Goal: Information Seeking & Learning: Learn about a topic

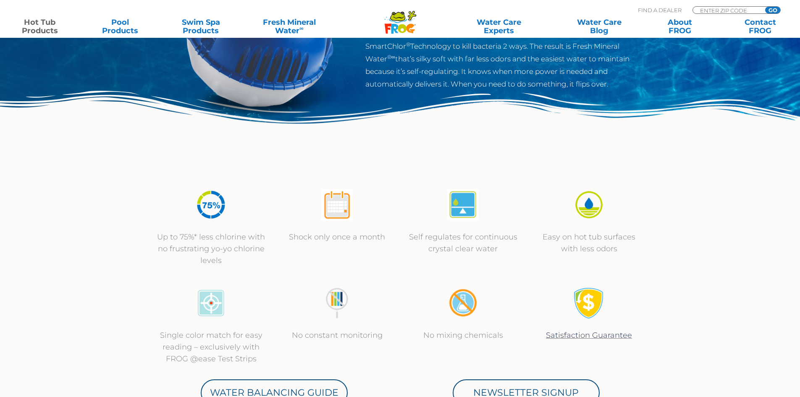
scroll to position [168, 0]
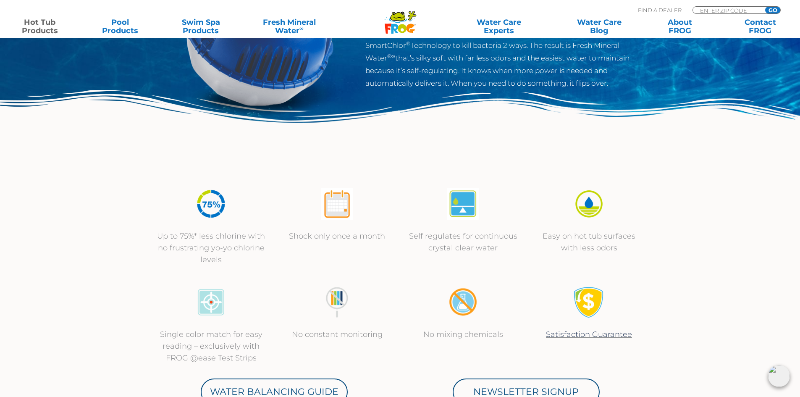
click at [755, 6] on div "ENTER ZIP CODE GO" at bounding box center [737, 10] width 88 height 8
click at [755, 9] on input "Zip Code Form" at bounding box center [727, 10] width 57 height 7
type input "89406"
click at [774, 9] on input "GO" at bounding box center [772, 10] width 15 height 7
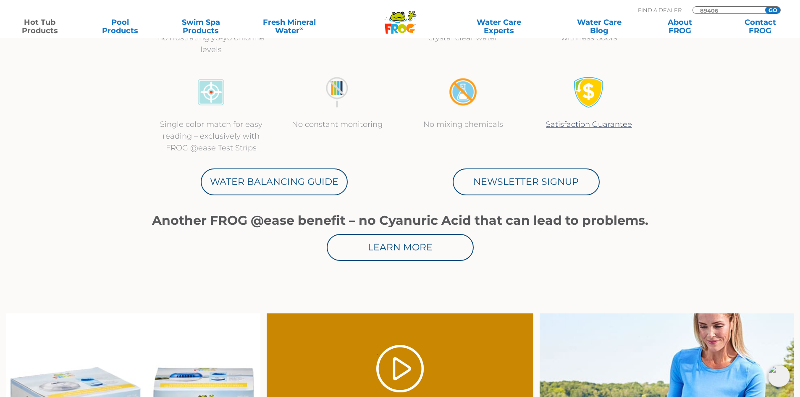
scroll to position [432, 0]
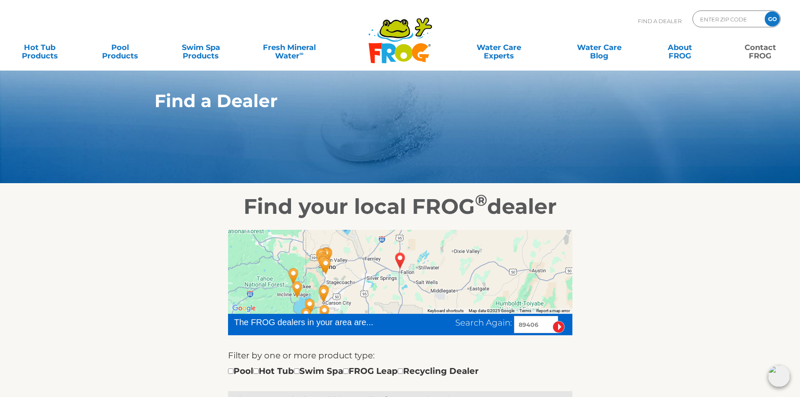
click at [766, 50] on link "Contact FROG" at bounding box center [760, 47] width 63 height 17
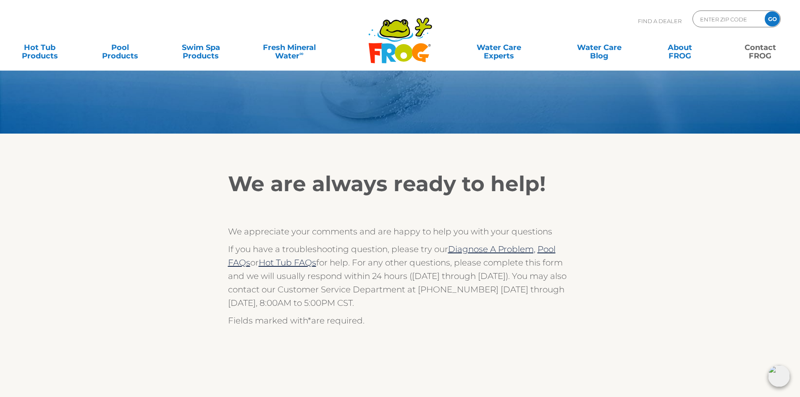
scroll to position [42, 0]
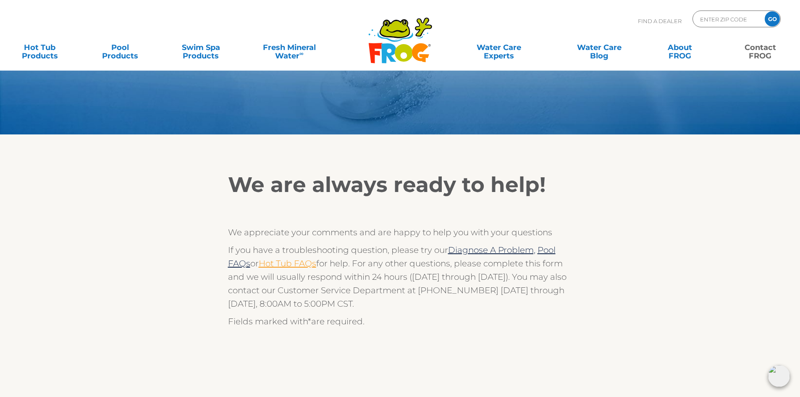
click at [300, 266] on link "Hot Tub FAQs" at bounding box center [288, 263] width 58 height 10
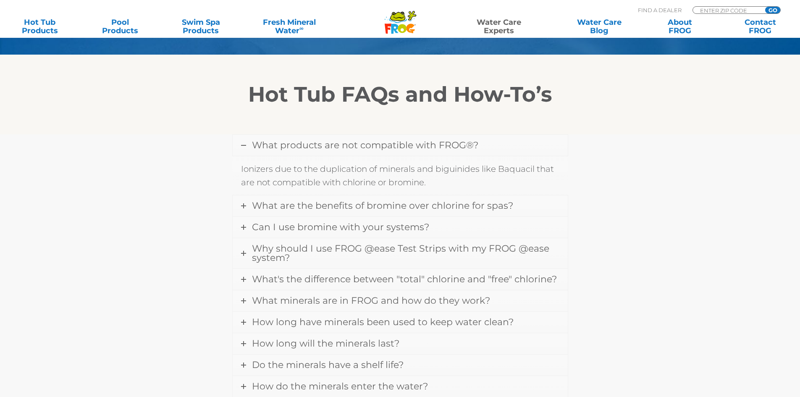
scroll to position [210, 0]
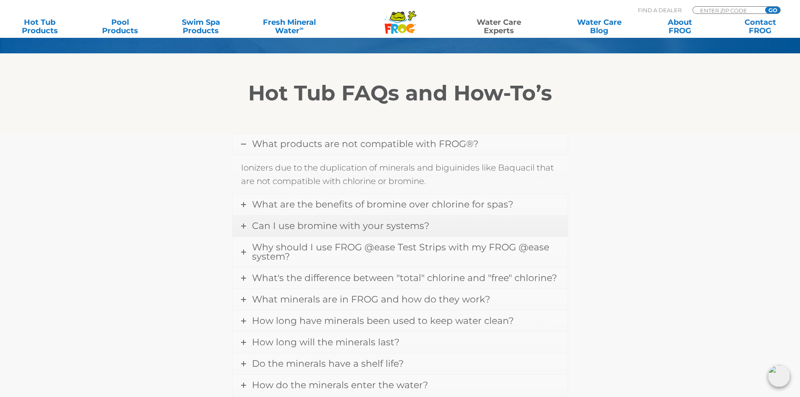
click at [380, 231] on link "Can I use bromine with your systems?" at bounding box center [400, 226] width 335 height 21
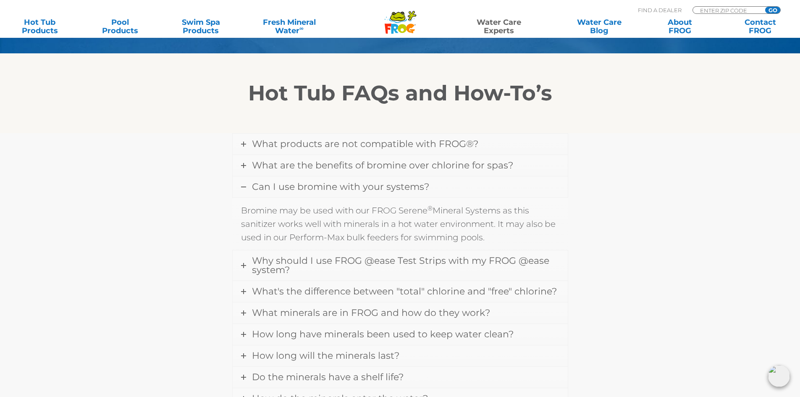
click at [408, 190] on span "Can I use bromine with your systems?" at bounding box center [340, 186] width 177 height 11
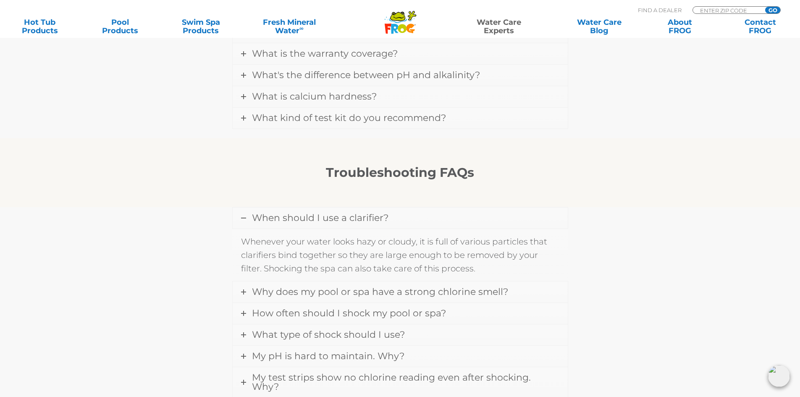
scroll to position [546, 0]
click at [442, 310] on span "How often should I shock my pool or spa?" at bounding box center [349, 312] width 194 height 11
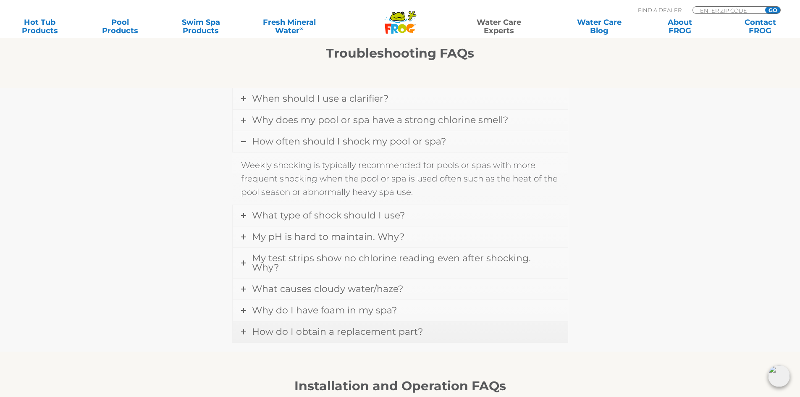
scroll to position [672, 0]
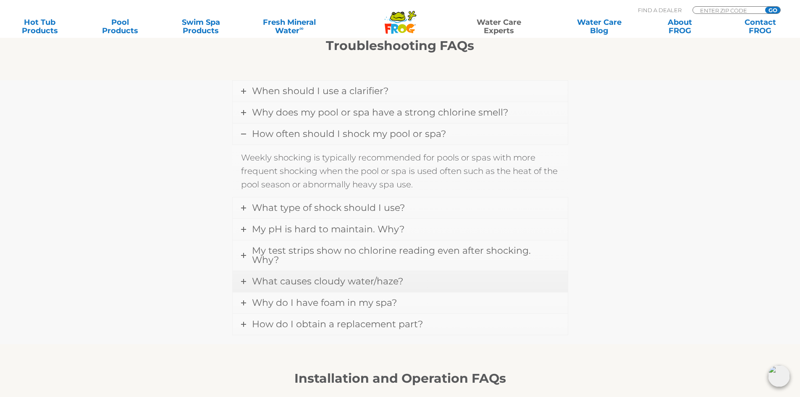
click at [391, 277] on span "What causes cloudy water/haze?" at bounding box center [327, 281] width 151 height 11
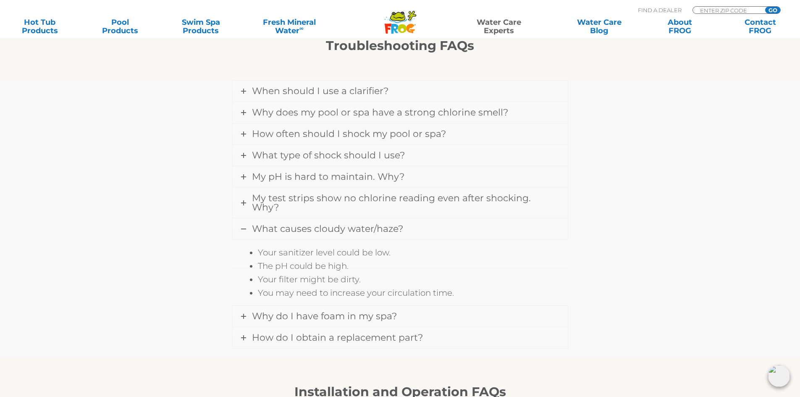
click at [374, 223] on span "What causes cloudy water/haze?" at bounding box center [327, 228] width 151 height 11
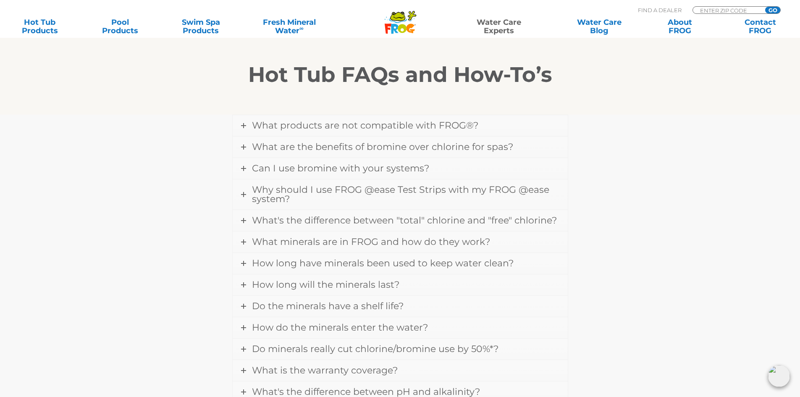
scroll to position [126, 0]
